Goal: Information Seeking & Learning: Learn about a topic

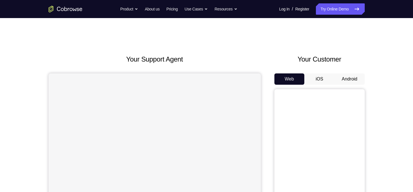
click at [352, 78] on button "Android" at bounding box center [349, 78] width 30 height 11
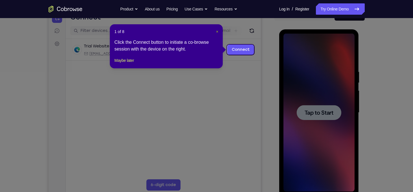
click at [217, 34] on span "×" at bounding box center [217, 31] width 2 height 5
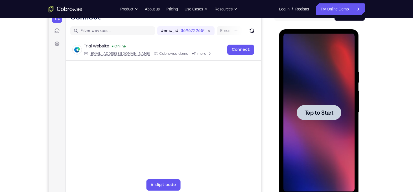
click at [310, 106] on div at bounding box center [319, 112] width 45 height 15
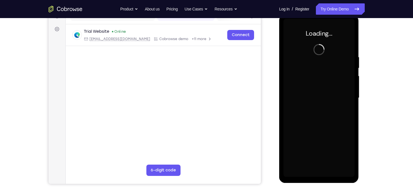
scroll to position [76, 0]
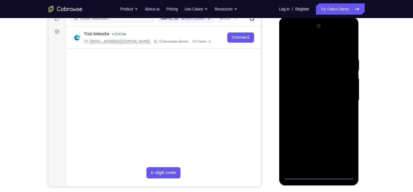
click at [318, 175] on div at bounding box center [318, 100] width 71 height 158
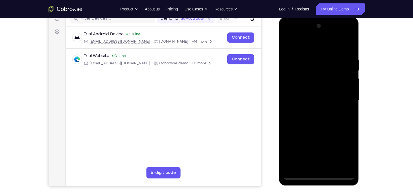
click at [343, 152] on div at bounding box center [318, 100] width 71 height 158
click at [297, 35] on div at bounding box center [318, 100] width 71 height 158
click at [345, 98] on div at bounding box center [318, 100] width 71 height 158
click at [311, 166] on div at bounding box center [318, 100] width 71 height 158
click at [306, 92] on div at bounding box center [318, 100] width 71 height 158
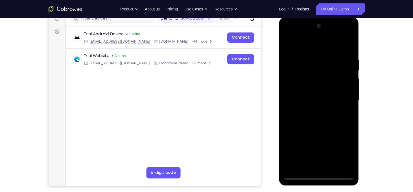
click at [297, 92] on div at bounding box center [318, 100] width 71 height 158
click at [304, 100] on div at bounding box center [318, 100] width 71 height 158
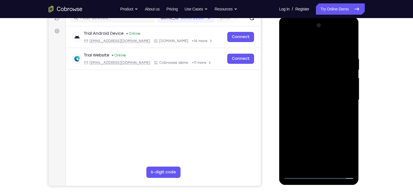
scroll to position [77, 0]
click at [304, 120] on div at bounding box center [318, 99] width 71 height 158
click at [312, 112] on div at bounding box center [318, 99] width 71 height 158
click at [312, 118] on div at bounding box center [318, 99] width 71 height 158
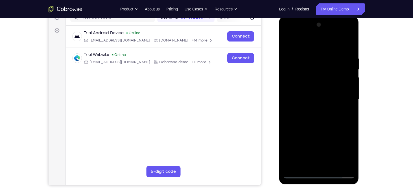
click at [312, 118] on div at bounding box center [318, 99] width 71 height 158
click at [348, 106] on div at bounding box center [318, 99] width 71 height 158
click at [306, 98] on div at bounding box center [318, 99] width 71 height 158
click at [309, 120] on div at bounding box center [318, 99] width 71 height 158
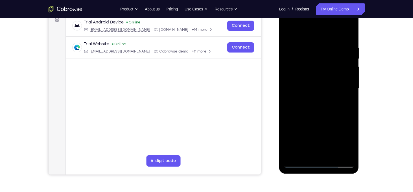
scroll to position [89, 0]
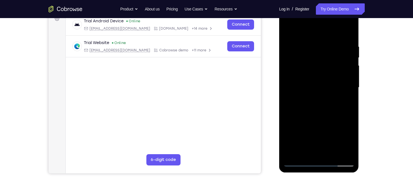
click at [349, 43] on div at bounding box center [318, 87] width 71 height 158
click at [334, 31] on div at bounding box center [318, 87] width 71 height 158
click at [323, 41] on div at bounding box center [318, 87] width 71 height 158
click at [350, 148] on div at bounding box center [318, 87] width 71 height 158
drag, startPoint x: 327, startPoint y: 125, endPoint x: 323, endPoint y: 98, distance: 27.6
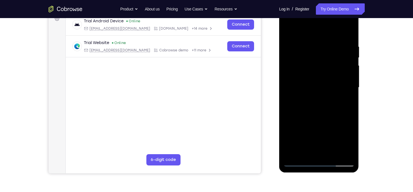
click at [323, 98] on div at bounding box center [318, 87] width 71 height 158
click at [350, 92] on div at bounding box center [318, 87] width 71 height 158
click at [334, 154] on div at bounding box center [318, 87] width 71 height 158
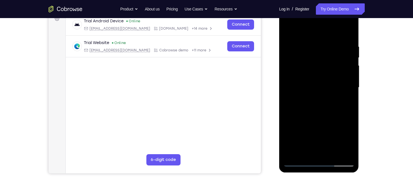
click at [313, 120] on div at bounding box center [318, 87] width 71 height 158
drag, startPoint x: 316, startPoint y: 71, endPoint x: 315, endPoint y: 83, distance: 12.7
click at [315, 83] on div at bounding box center [318, 87] width 71 height 158
click at [351, 56] on div at bounding box center [318, 87] width 71 height 158
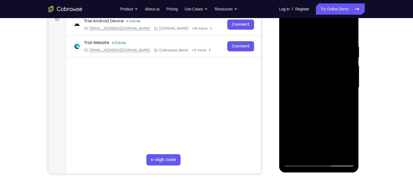
click at [286, 57] on div at bounding box center [318, 87] width 71 height 158
drag, startPoint x: 317, startPoint y: 129, endPoint x: 318, endPoint y: 72, distance: 57.6
click at [318, 72] on div at bounding box center [318, 87] width 71 height 158
drag, startPoint x: 317, startPoint y: 130, endPoint x: 316, endPoint y: 81, distance: 48.5
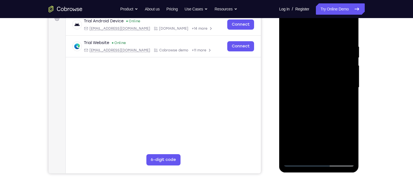
click at [316, 81] on div at bounding box center [318, 87] width 71 height 158
drag, startPoint x: 317, startPoint y: 130, endPoint x: 317, endPoint y: 95, distance: 35.0
click at [317, 95] on div at bounding box center [318, 87] width 71 height 158
drag, startPoint x: 319, startPoint y: 131, endPoint x: 319, endPoint y: 115, distance: 15.8
click at [319, 115] on div at bounding box center [318, 87] width 71 height 158
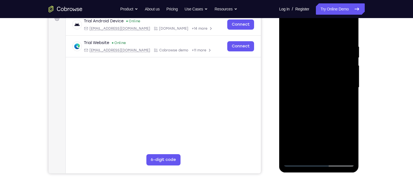
click at [299, 161] on div at bounding box center [318, 87] width 71 height 158
drag, startPoint x: 306, startPoint y: 76, endPoint x: 308, endPoint y: 111, distance: 35.1
click at [308, 111] on div at bounding box center [318, 87] width 71 height 158
click at [351, 30] on div at bounding box center [318, 87] width 71 height 158
click at [289, 29] on div at bounding box center [318, 87] width 71 height 158
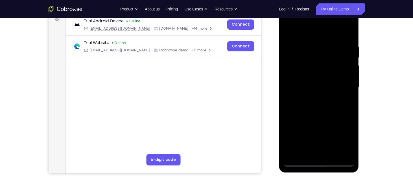
click at [294, 37] on div at bounding box center [318, 87] width 71 height 158
click at [344, 78] on div at bounding box center [318, 87] width 71 height 158
click at [291, 150] on div at bounding box center [318, 87] width 71 height 158
drag, startPoint x: 328, startPoint y: 91, endPoint x: 328, endPoint y: 65, distance: 26.0
click at [328, 65] on div at bounding box center [318, 87] width 71 height 158
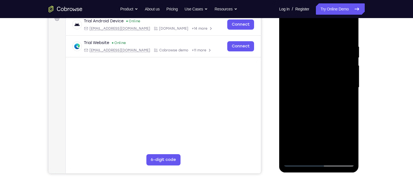
drag, startPoint x: 328, startPoint y: 95, endPoint x: 328, endPoint y: 74, distance: 20.9
click at [328, 74] on div at bounding box center [318, 87] width 71 height 158
drag, startPoint x: 329, startPoint y: 98, endPoint x: 328, endPoint y: 65, distance: 33.9
click at [328, 65] on div at bounding box center [318, 87] width 71 height 158
drag, startPoint x: 327, startPoint y: 97, endPoint x: 327, endPoint y: 73, distance: 24.8
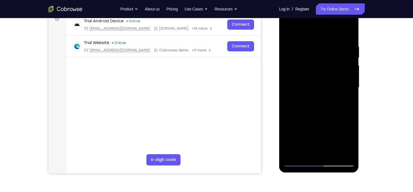
click at [327, 73] on div at bounding box center [318, 87] width 71 height 158
drag, startPoint x: 324, startPoint y: 114, endPoint x: 326, endPoint y: 89, distance: 24.9
click at [326, 89] on div at bounding box center [318, 87] width 71 height 158
drag, startPoint x: 329, startPoint y: 110, endPoint x: 330, endPoint y: 83, distance: 27.1
click at [330, 83] on div at bounding box center [318, 87] width 71 height 158
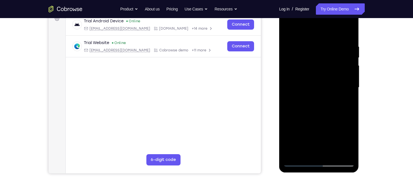
drag, startPoint x: 329, startPoint y: 107, endPoint x: 331, endPoint y: 75, distance: 32.5
click at [331, 75] on div at bounding box center [318, 87] width 71 height 158
drag, startPoint x: 332, startPoint y: 96, endPoint x: 332, endPoint y: 68, distance: 27.4
click at [332, 68] on div at bounding box center [318, 87] width 71 height 158
drag, startPoint x: 327, startPoint y: 102, endPoint x: 327, endPoint y: 75, distance: 26.2
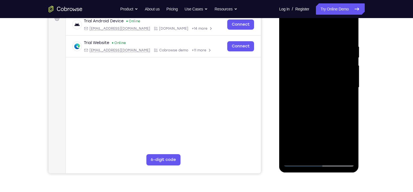
click at [327, 75] on div at bounding box center [318, 87] width 71 height 158
drag, startPoint x: 324, startPoint y: 104, endPoint x: 324, endPoint y: 71, distance: 32.7
click at [324, 71] on div at bounding box center [318, 87] width 71 height 158
drag, startPoint x: 323, startPoint y: 103, endPoint x: 324, endPoint y: 71, distance: 32.2
click at [324, 71] on div at bounding box center [318, 87] width 71 height 158
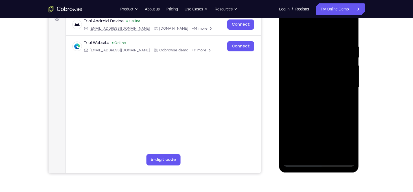
drag, startPoint x: 323, startPoint y: 101, endPoint x: 324, endPoint y: 70, distance: 31.3
click at [324, 70] on div at bounding box center [318, 87] width 71 height 158
drag, startPoint x: 325, startPoint y: 107, endPoint x: 325, endPoint y: 73, distance: 34.7
click at [325, 73] on div at bounding box center [318, 87] width 71 height 158
drag, startPoint x: 323, startPoint y: 105, endPoint x: 324, endPoint y: 62, distance: 42.9
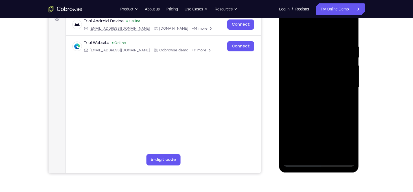
click at [324, 62] on div at bounding box center [318, 87] width 71 height 158
drag, startPoint x: 322, startPoint y: 107, endPoint x: 321, endPoint y: 74, distance: 33.0
click at [321, 74] on div at bounding box center [318, 87] width 71 height 158
drag, startPoint x: 321, startPoint y: 106, endPoint x: 322, endPoint y: 70, distance: 36.2
click at [322, 70] on div at bounding box center [318, 87] width 71 height 158
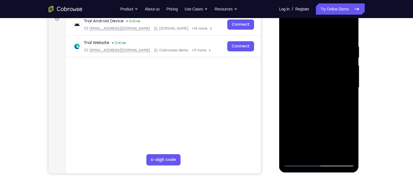
drag, startPoint x: 321, startPoint y: 104, endPoint x: 322, endPoint y: 64, distance: 40.1
click at [322, 64] on div at bounding box center [318, 87] width 71 height 158
drag, startPoint x: 318, startPoint y: 99, endPoint x: 319, endPoint y: 60, distance: 38.9
click at [319, 60] on div at bounding box center [318, 87] width 71 height 158
drag, startPoint x: 321, startPoint y: 101, endPoint x: 324, endPoint y: 44, distance: 57.1
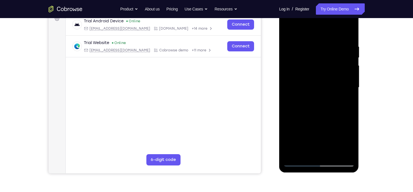
click at [324, 44] on div at bounding box center [318, 87] width 71 height 158
drag, startPoint x: 325, startPoint y: 100, endPoint x: 327, endPoint y: 52, distance: 48.6
click at [327, 52] on div at bounding box center [318, 87] width 71 height 158
drag, startPoint x: 324, startPoint y: 102, endPoint x: 324, endPoint y: 58, distance: 44.0
click at [324, 58] on div at bounding box center [318, 87] width 71 height 158
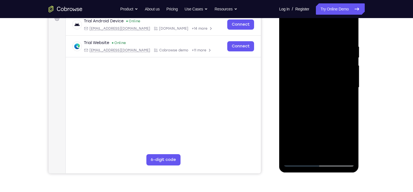
drag, startPoint x: 324, startPoint y: 105, endPoint x: 326, endPoint y: 67, distance: 38.4
click at [326, 67] on div at bounding box center [318, 87] width 71 height 158
drag, startPoint x: 322, startPoint y: 111, endPoint x: 323, endPoint y: 70, distance: 40.9
click at [323, 70] on div at bounding box center [318, 87] width 71 height 158
click at [293, 60] on div at bounding box center [318, 87] width 71 height 158
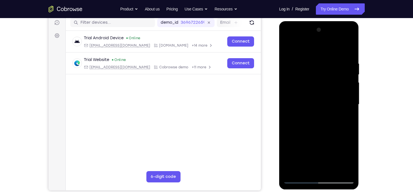
scroll to position [68, 0]
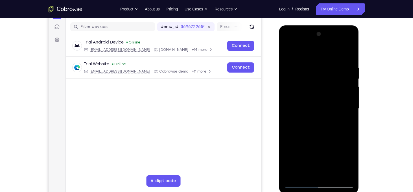
click at [348, 55] on div at bounding box center [318, 109] width 71 height 158
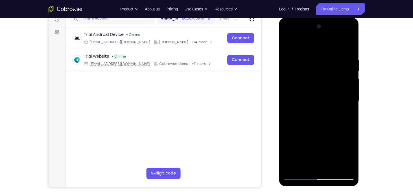
scroll to position [75, 0]
click at [305, 170] on div at bounding box center [318, 101] width 71 height 158
click at [304, 48] on div at bounding box center [318, 101] width 71 height 158
click at [327, 56] on div at bounding box center [318, 101] width 71 height 158
click at [335, 64] on div at bounding box center [318, 101] width 71 height 158
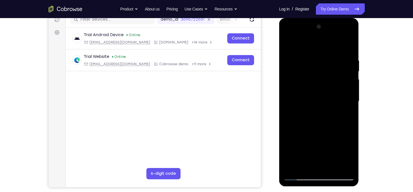
click at [343, 35] on div at bounding box center [318, 101] width 71 height 158
click at [293, 37] on div at bounding box center [318, 101] width 71 height 158
click at [304, 69] on div at bounding box center [318, 101] width 71 height 158
click at [302, 56] on div at bounding box center [318, 101] width 71 height 158
click at [307, 57] on div at bounding box center [318, 101] width 71 height 158
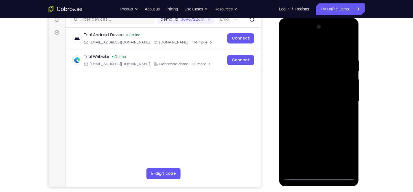
drag, startPoint x: 299, startPoint y: 45, endPoint x: 285, endPoint y: 43, distance: 13.7
click at [285, 43] on div at bounding box center [318, 101] width 71 height 158
click at [302, 44] on div at bounding box center [318, 101] width 71 height 158
drag, startPoint x: 302, startPoint y: 44, endPoint x: 292, endPoint y: 45, distance: 9.4
click at [292, 45] on div at bounding box center [318, 101] width 71 height 158
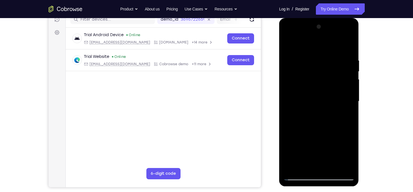
click at [296, 44] on div at bounding box center [318, 101] width 71 height 158
click at [305, 45] on div at bounding box center [318, 101] width 71 height 158
click at [297, 45] on div at bounding box center [318, 101] width 71 height 158
click at [312, 38] on div at bounding box center [318, 101] width 71 height 158
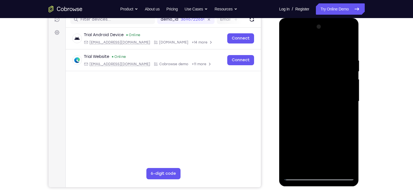
click at [342, 35] on div at bounding box center [318, 101] width 71 height 158
click at [307, 60] on div at bounding box center [318, 101] width 71 height 158
click at [330, 164] on div at bounding box center [318, 101] width 71 height 158
click at [350, 157] on div at bounding box center [318, 101] width 71 height 158
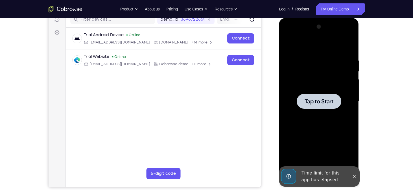
drag, startPoint x: 329, startPoint y: 116, endPoint x: 310, endPoint y: 128, distance: 22.5
click at [310, 128] on div at bounding box center [318, 101] width 71 height 158
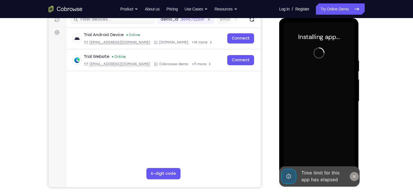
click at [355, 176] on icon at bounding box center [354, 176] width 5 height 5
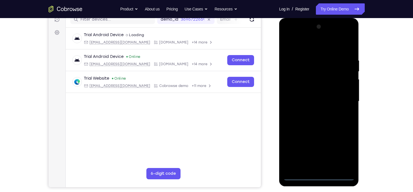
click at [319, 176] on div at bounding box center [318, 101] width 71 height 158
click at [342, 153] on div at bounding box center [318, 101] width 71 height 158
click at [293, 38] on div at bounding box center [318, 101] width 71 height 158
click at [342, 99] on div at bounding box center [318, 101] width 71 height 158
click at [314, 113] on div at bounding box center [318, 101] width 71 height 158
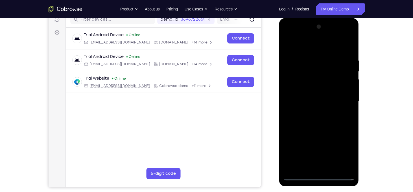
click at [308, 99] on div at bounding box center [318, 101] width 71 height 158
click at [296, 89] on div at bounding box center [318, 101] width 71 height 158
click at [311, 103] on div at bounding box center [318, 101] width 71 height 158
click at [306, 122] on div at bounding box center [318, 101] width 71 height 158
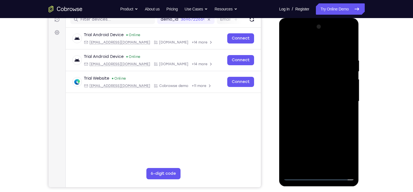
click at [306, 122] on div at bounding box center [318, 101] width 71 height 158
click at [331, 47] on div at bounding box center [318, 101] width 71 height 158
click at [320, 53] on div at bounding box center [318, 101] width 71 height 158
click at [332, 167] on div at bounding box center [318, 101] width 71 height 158
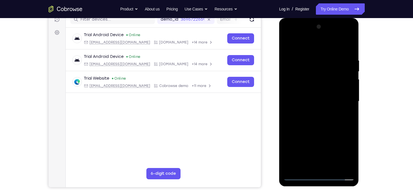
click at [311, 130] on div at bounding box center [318, 101] width 71 height 158
click at [310, 128] on div at bounding box center [318, 101] width 71 height 158
click at [333, 170] on div at bounding box center [318, 101] width 71 height 158
click at [323, 135] on div at bounding box center [318, 101] width 71 height 158
click at [314, 84] on div at bounding box center [318, 101] width 71 height 158
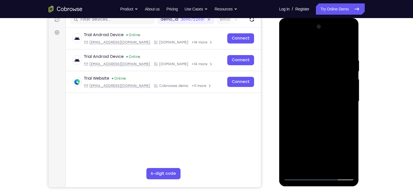
click at [287, 45] on div at bounding box center [318, 101] width 71 height 158
click at [289, 43] on div at bounding box center [318, 101] width 71 height 158
click at [326, 56] on div at bounding box center [318, 101] width 71 height 158
click at [341, 166] on div at bounding box center [318, 101] width 71 height 158
click at [319, 166] on div at bounding box center [318, 101] width 71 height 158
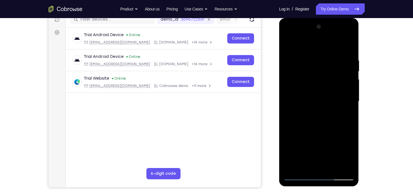
click at [332, 84] on div at bounding box center [318, 101] width 71 height 158
click at [330, 163] on div at bounding box center [318, 101] width 71 height 158
click at [345, 165] on div at bounding box center [318, 101] width 71 height 158
click at [348, 48] on div at bounding box center [318, 101] width 71 height 158
click at [335, 169] on div at bounding box center [318, 101] width 71 height 158
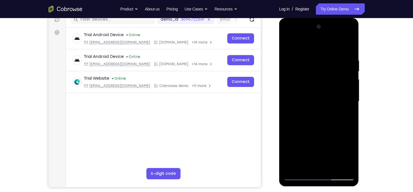
click at [311, 164] on div at bounding box center [318, 101] width 71 height 158
click at [303, 167] on div at bounding box center [318, 101] width 71 height 158
drag, startPoint x: 331, startPoint y: 71, endPoint x: 329, endPoint y: 93, distance: 21.8
click at [329, 93] on div at bounding box center [318, 101] width 71 height 158
drag, startPoint x: 333, startPoint y: 74, endPoint x: 332, endPoint y: 125, distance: 50.8
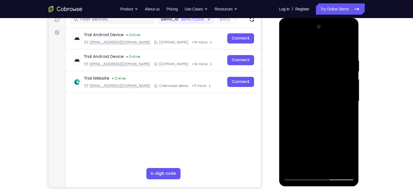
click at [332, 125] on div at bounding box center [318, 101] width 71 height 158
click at [347, 82] on div at bounding box center [318, 101] width 71 height 158
drag, startPoint x: 345, startPoint y: 86, endPoint x: 343, endPoint y: 39, distance: 46.6
click at [343, 39] on div at bounding box center [318, 101] width 71 height 158
click at [341, 105] on div at bounding box center [318, 101] width 71 height 158
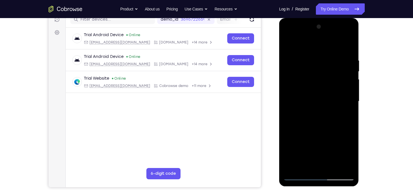
click at [344, 111] on div at bounding box center [318, 101] width 71 height 158
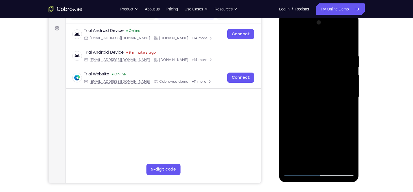
scroll to position [80, 0]
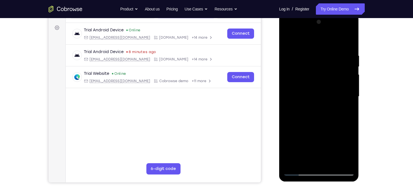
click at [349, 151] on div at bounding box center [318, 96] width 71 height 158
click at [350, 152] on div at bounding box center [318, 96] width 71 height 158
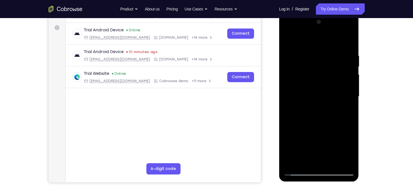
click at [350, 148] on div at bounding box center [318, 96] width 71 height 158
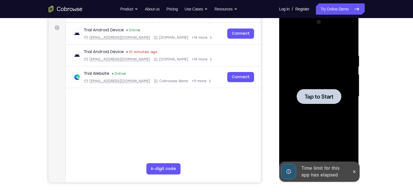
click at [321, 105] on div at bounding box center [318, 96] width 71 height 158
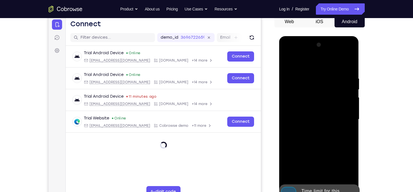
scroll to position [66, 0]
